Goal: Transaction & Acquisition: Purchase product/service

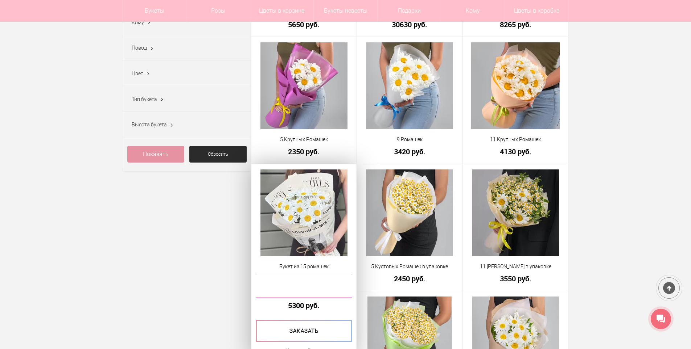
scroll to position [218, 0]
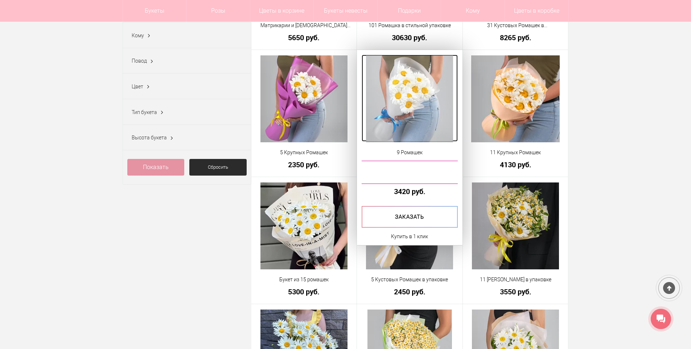
click at [423, 107] on img at bounding box center [409, 98] width 87 height 87
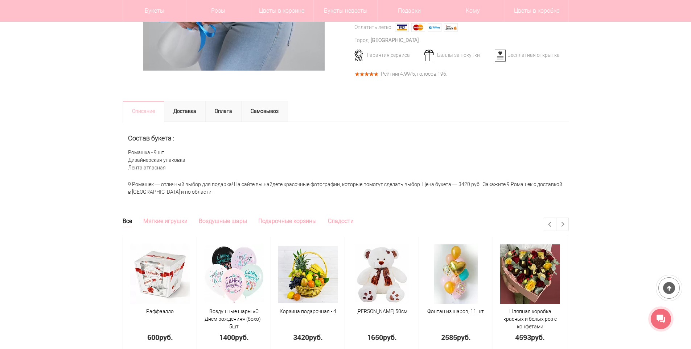
scroll to position [109, 0]
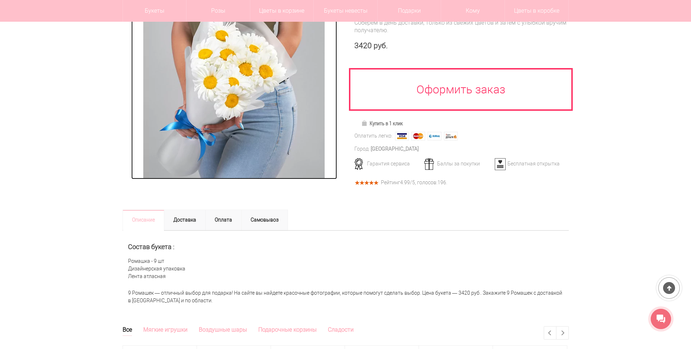
click at [231, 95] on img at bounding box center [233, 88] width 181 height 181
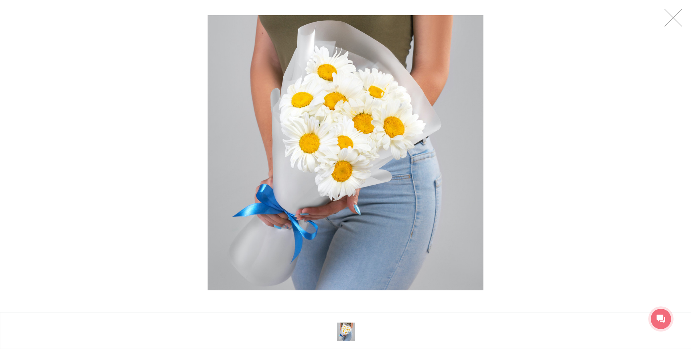
click at [326, 129] on img at bounding box center [346, 153] width 276 height 276
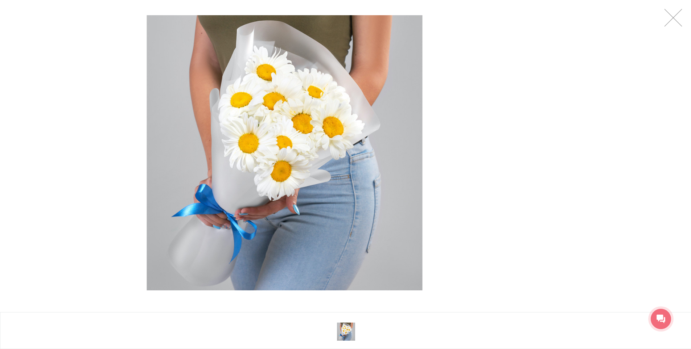
drag, startPoint x: 326, startPoint y: 129, endPoint x: 265, endPoint y: 230, distance: 118.1
click at [265, 230] on img at bounding box center [285, 153] width 276 height 276
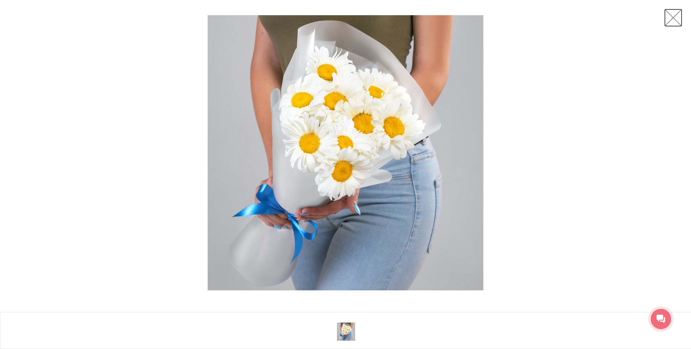
click at [671, 19] on link at bounding box center [673, 18] width 18 height 18
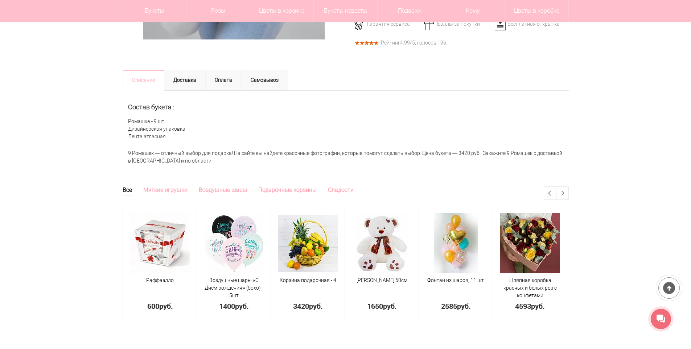
scroll to position [290, 0]
